Goal: Browse casually

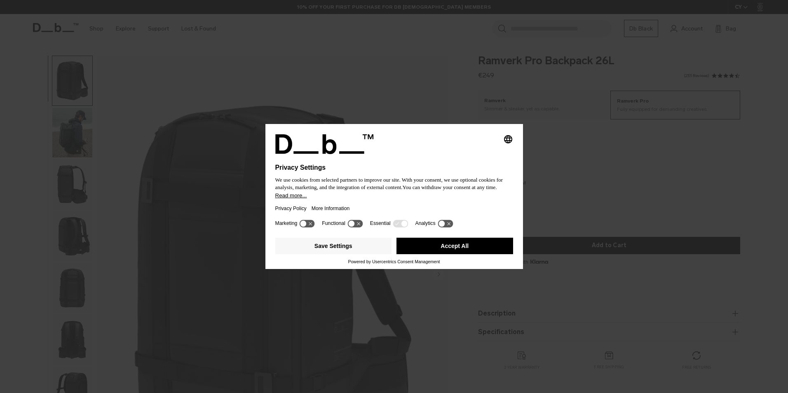
click at [450, 242] on button "Accept All" at bounding box center [455, 246] width 117 height 16
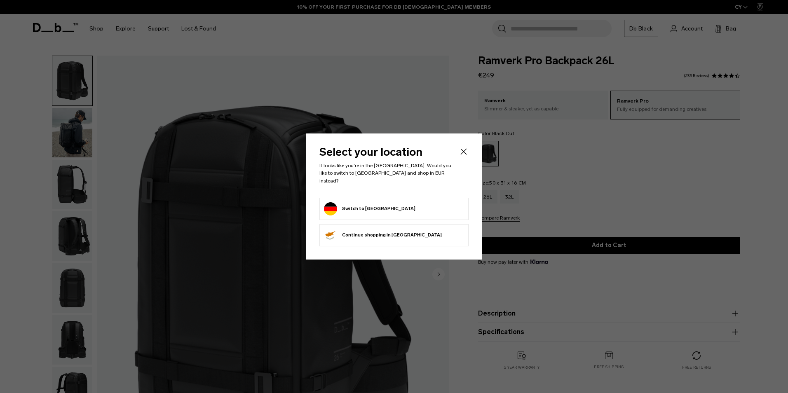
click at [465, 155] on icon "Close" at bounding box center [464, 152] width 10 height 10
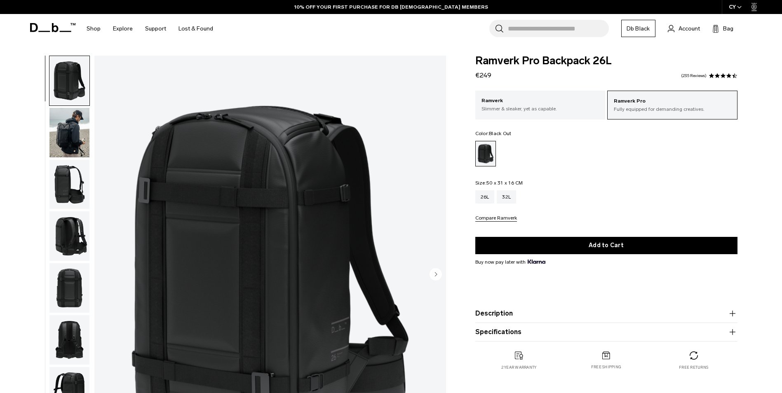
click at [79, 133] on img "button" at bounding box center [69, 132] width 40 height 49
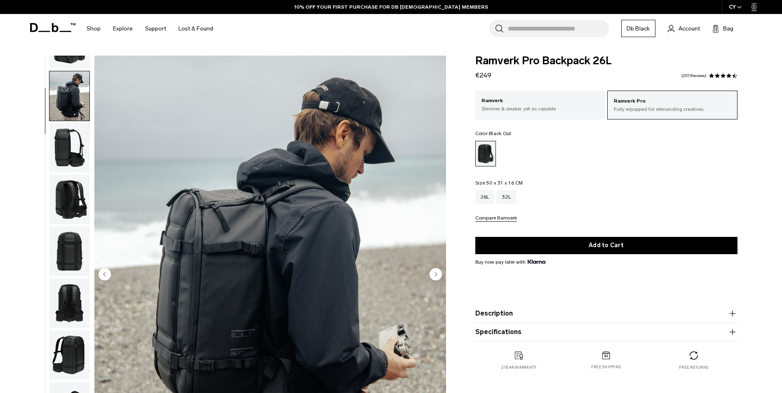
scroll to position [52, 0]
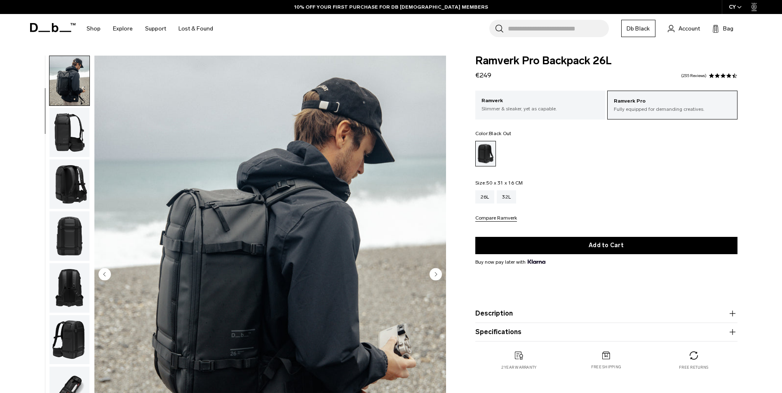
click at [59, 134] on img "button" at bounding box center [69, 132] width 40 height 49
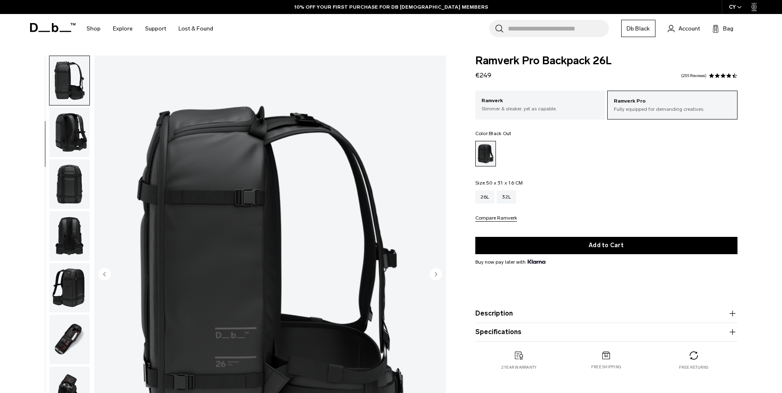
click at [63, 153] on img "button" at bounding box center [69, 132] width 40 height 49
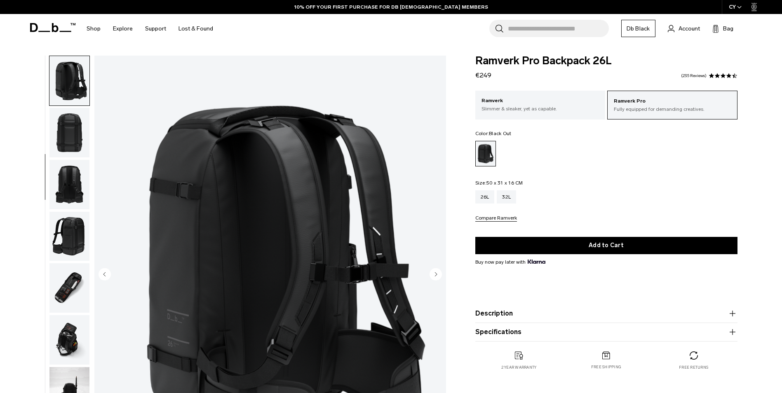
click at [62, 170] on img "button" at bounding box center [69, 184] width 40 height 49
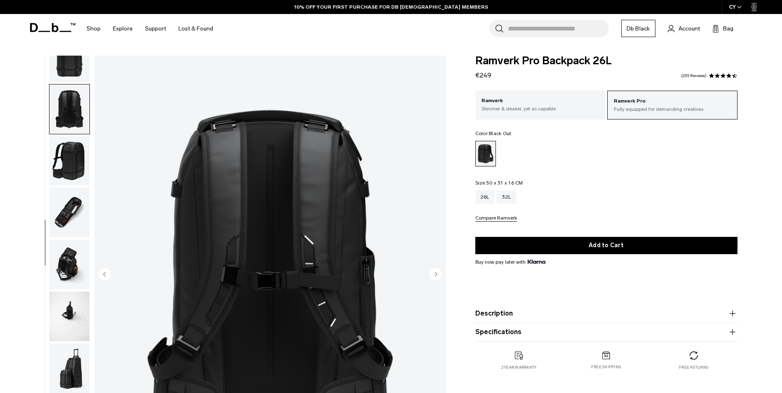
scroll to position [233, 0]
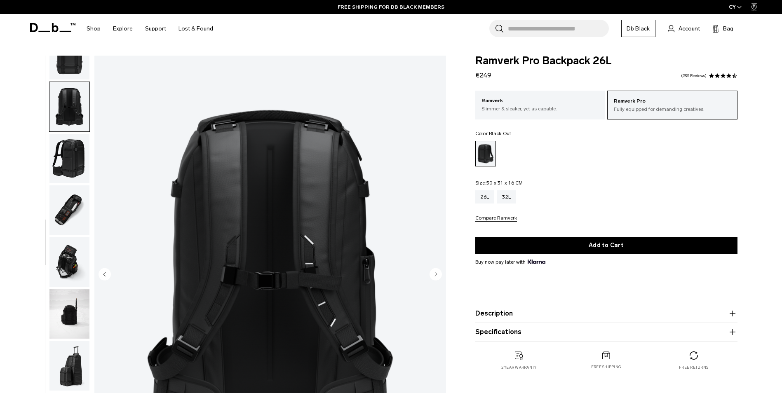
click at [62, 185] on ul at bounding box center [69, 275] width 41 height 439
click at [57, 193] on img "button" at bounding box center [69, 209] width 40 height 49
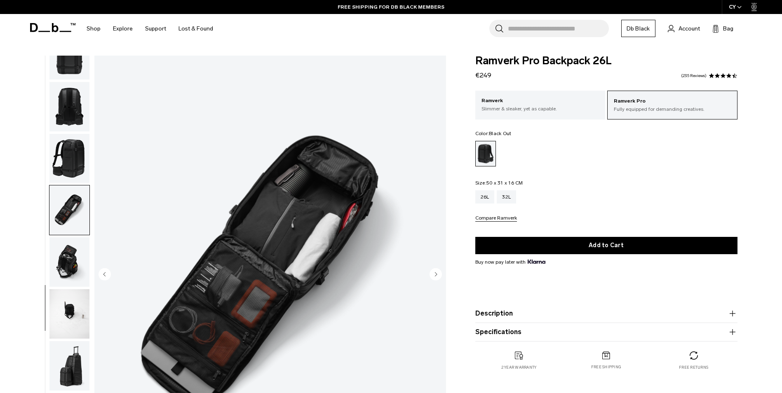
click at [57, 249] on img "button" at bounding box center [69, 261] width 40 height 49
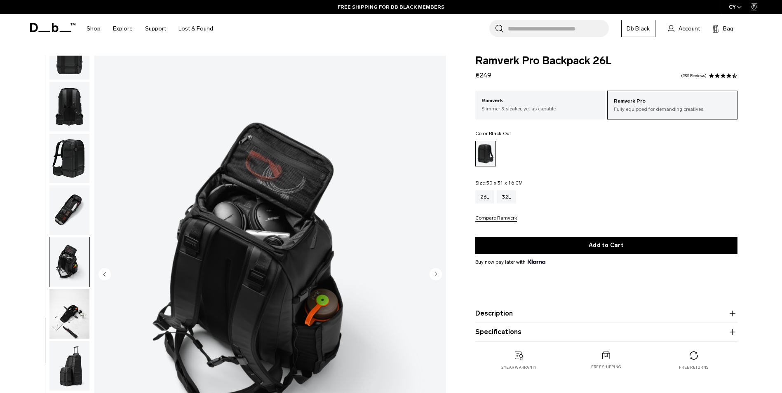
click at [65, 312] on img "button" at bounding box center [69, 313] width 40 height 49
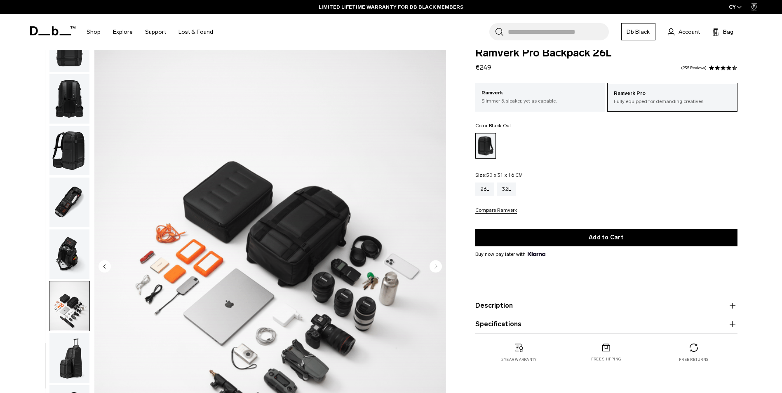
scroll to position [0, 0]
